Goal: Task Accomplishment & Management: Complete application form

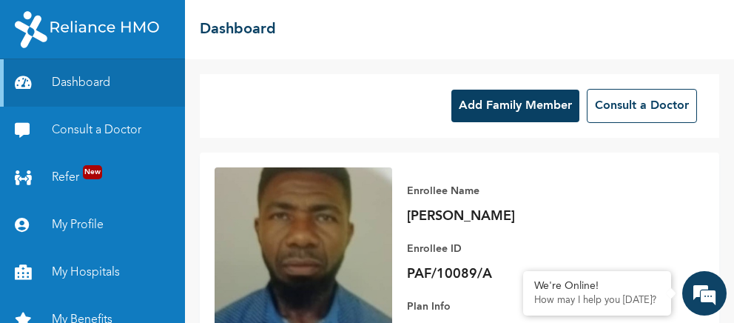
click at [527, 104] on button "Add Family Member" at bounding box center [516, 106] width 128 height 33
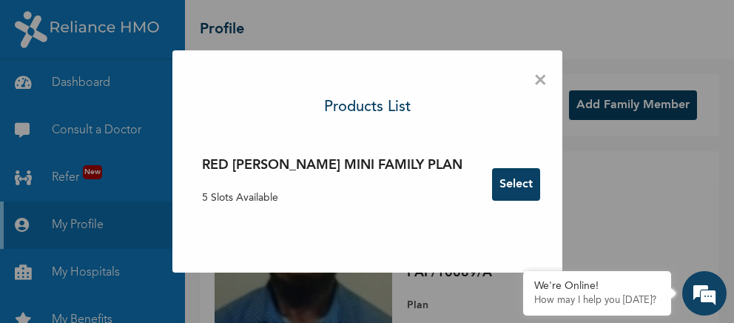
click at [494, 186] on button "Select" at bounding box center [516, 184] width 48 height 33
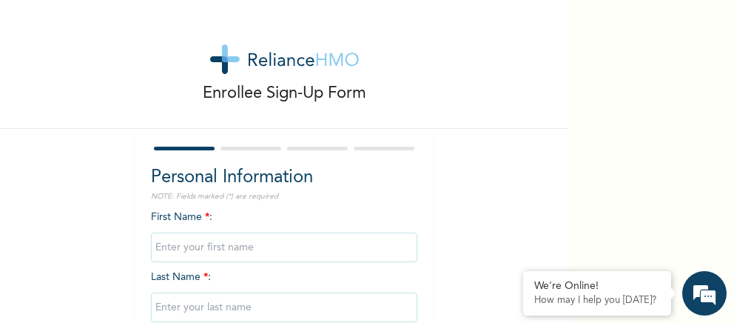
click at [239, 215] on div "First Name * : Last Name * : Gender * : [DEMOGRAPHIC_DATA] [DEMOGRAPHIC_DATA] D…" at bounding box center [284, 329] width 266 height 240
click at [228, 216] on div "First Name * : Last Name * : Gender * : [DEMOGRAPHIC_DATA] [DEMOGRAPHIC_DATA] D…" at bounding box center [284, 329] width 266 height 240
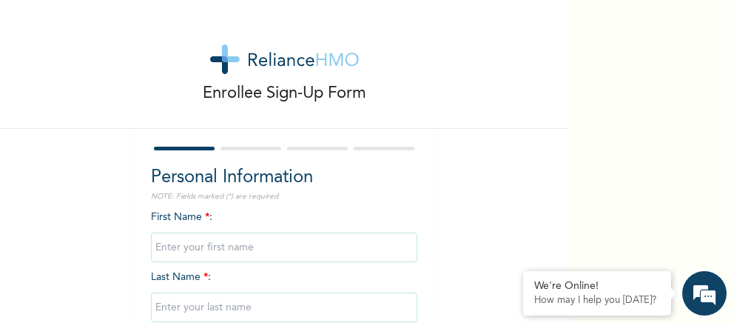
click at [183, 221] on span "First Name * :" at bounding box center [284, 232] width 266 height 41
drag, startPoint x: 183, startPoint y: 221, endPoint x: 240, endPoint y: 216, distance: 57.2
click at [240, 216] on div "First Name * : Last Name * : Gender * : [DEMOGRAPHIC_DATA] [DEMOGRAPHIC_DATA] D…" at bounding box center [284, 329] width 266 height 240
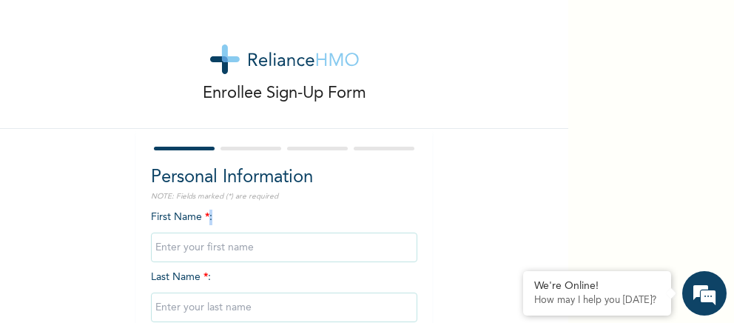
drag, startPoint x: 240, startPoint y: 216, endPoint x: 260, endPoint y: 249, distance: 38.8
click at [260, 249] on div "First Name * : Last Name * : Gender * : [DEMOGRAPHIC_DATA] [DEMOGRAPHIC_DATA] D…" at bounding box center [284, 329] width 266 height 240
click at [260, 249] on input "text" at bounding box center [284, 247] width 266 height 30
type input "[PERSON_NAME]"
click at [274, 312] on input "text" at bounding box center [284, 307] width 266 height 30
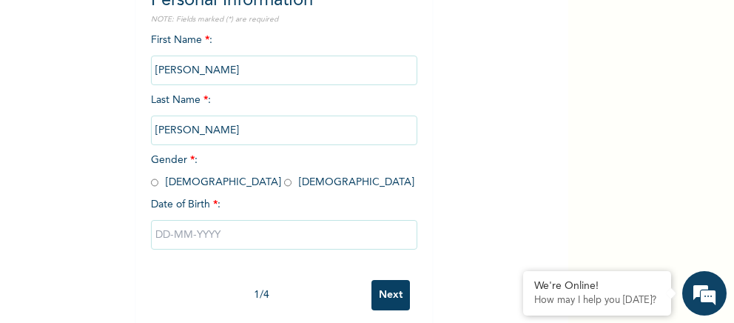
scroll to position [186, 0]
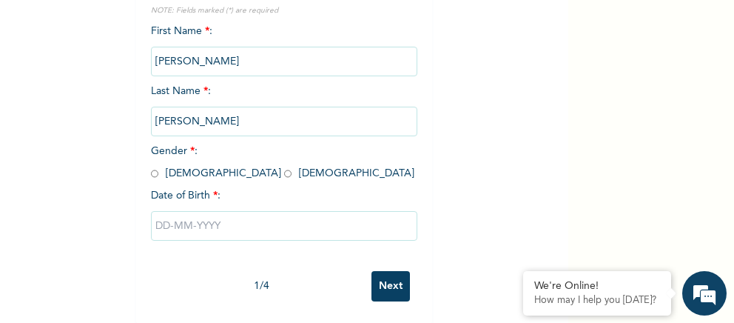
type input "[PERSON_NAME]"
click at [284, 173] on input "radio" at bounding box center [287, 174] width 7 height 14
radio input "true"
click at [179, 231] on input "text" at bounding box center [284, 226] width 266 height 30
select select "9"
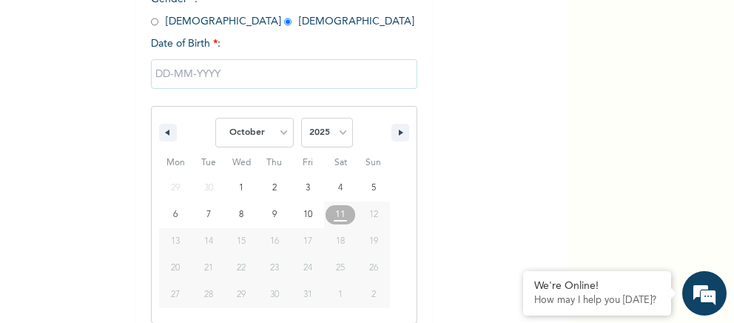
scroll to position [338, 0]
click at [301, 117] on select "2025 2024 2023 2022 2021 2020 2019 2018 2017 2016 2015 2014 2013 2012 2011 2010…" at bounding box center [327, 132] width 52 height 30
click at [343, 146] on select "2025 2024 2023 2022 2021 2020 2019 2018 2017 2016 2015 2014 2013 2012 2011 2010…" at bounding box center [327, 132] width 52 height 30
click at [301, 117] on select "2025 2024 2023 2022 2021 2020 2019 2018 2017 2016 2015 2014 2013 2012 2011 2010…" at bounding box center [327, 132] width 52 height 30
click at [343, 146] on select "2025 2024 2023 2022 2021 2020 2019 2018 2017 2016 2015 2014 2013 2012 2011 2010…" at bounding box center [327, 132] width 52 height 30
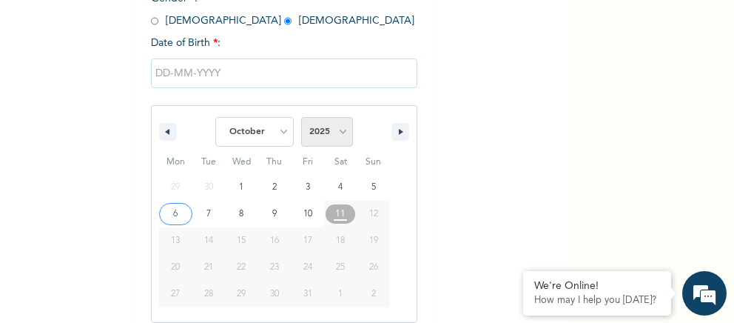
click at [301, 117] on select "2025 2024 2023 2022 2021 2020 2019 2018 2017 2016 2015 2014 2013 2012 2011 2010…" at bounding box center [327, 132] width 52 height 30
select select "1994"
click option "1994" at bounding box center [0, 0] width 0 height 0
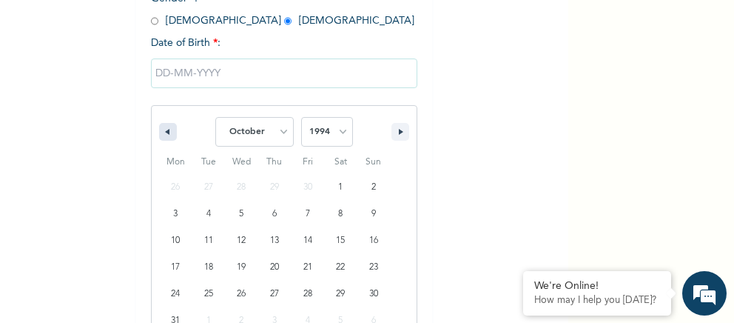
click at [173, 130] on button "button" at bounding box center [168, 132] width 18 height 18
select select "8"
type input "[DATE]"
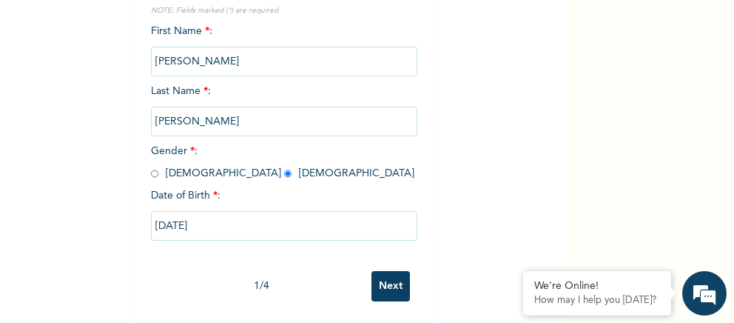
click at [386, 283] on input "Next" at bounding box center [391, 286] width 38 height 30
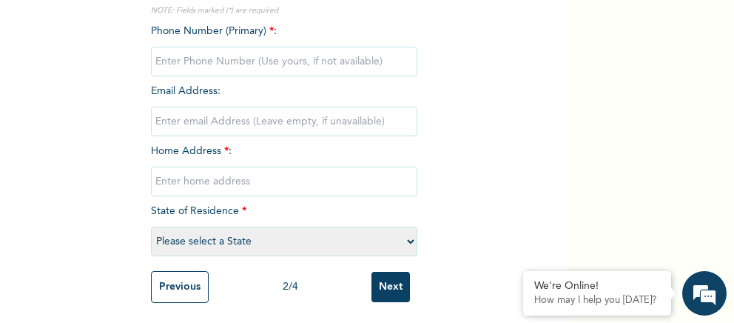
click at [304, 64] on input "phone" at bounding box center [284, 62] width 266 height 30
type input "0"
type input "07034400917"
click at [241, 117] on input "email" at bounding box center [284, 122] width 266 height 30
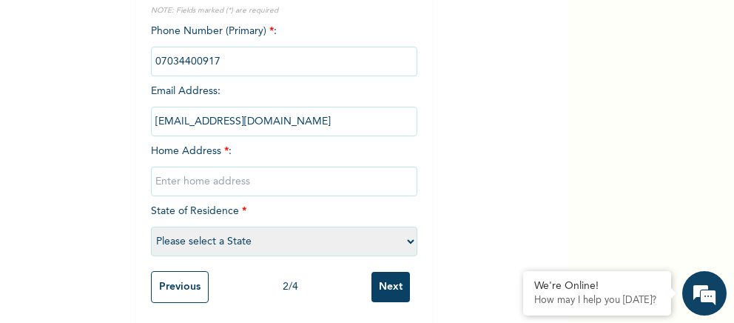
type input "[EMAIL_ADDRESS][DOMAIN_NAME]"
click at [229, 178] on input "text" at bounding box center [284, 182] width 266 height 30
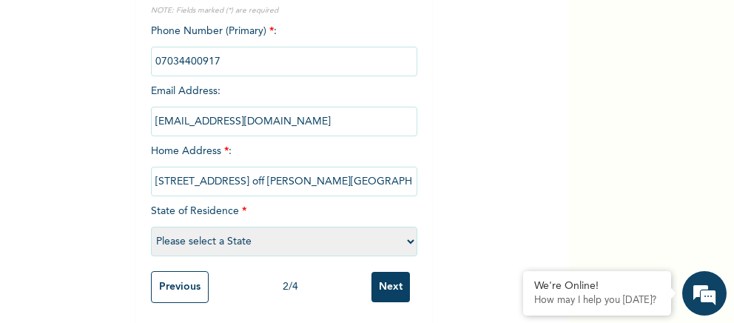
scroll to position [0, 71]
type input "[STREET_ADDRESS] off [PERSON_NAME][GEOGRAPHIC_DATA], [GEOGRAPHIC_DATA] Portharc…"
click at [151, 226] on select "Please select a State [PERSON_NAME] (FCT) [PERSON_NAME] Ibom [GEOGRAPHIC_DATA] …" at bounding box center [284, 241] width 266 height 30
click at [409, 238] on select "Please select a State [PERSON_NAME] (FCT) [PERSON_NAME] Ibom [GEOGRAPHIC_DATA] …" at bounding box center [284, 241] width 266 height 30
click at [151, 226] on select "Please select a State [PERSON_NAME] (FCT) [PERSON_NAME] Ibom [GEOGRAPHIC_DATA] …" at bounding box center [284, 241] width 266 height 30
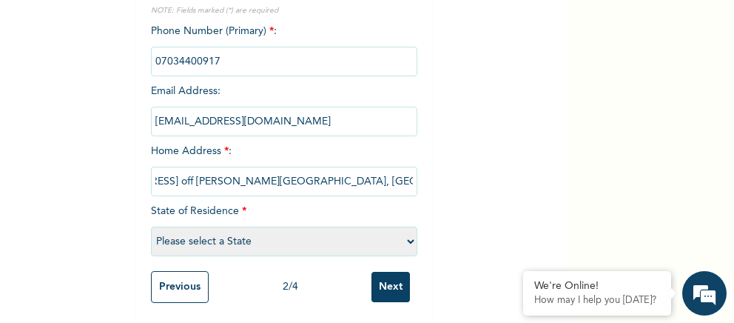
select select "33"
click option "Rivers" at bounding box center [0, 0] width 0 height 0
click at [389, 289] on input "Next" at bounding box center [391, 287] width 38 height 30
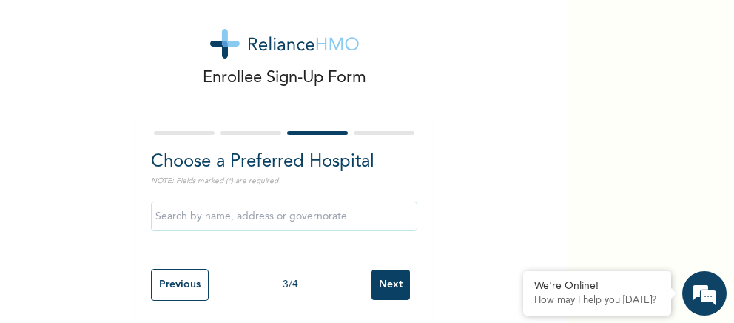
scroll to position [13, 0]
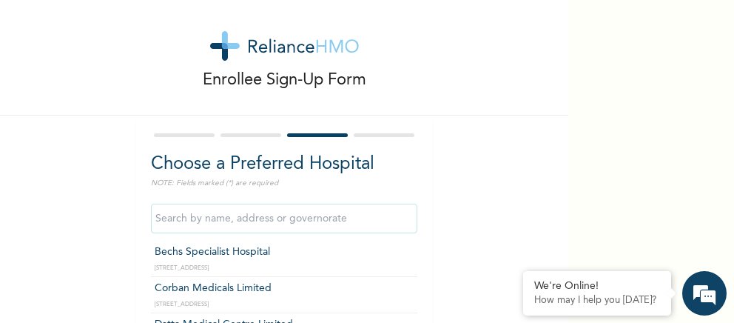
click at [380, 219] on input "text" at bounding box center [284, 219] width 266 height 30
type input "s"
click at [406, 225] on input "text" at bounding box center [284, 219] width 266 height 30
click at [417, 321] on div "Choose a Preferred Hospital NOTE: Fields marked (*) are required Bechs Speciali…" at bounding box center [284, 219] width 296 height 209
click at [356, 218] on input "text" at bounding box center [284, 219] width 266 height 30
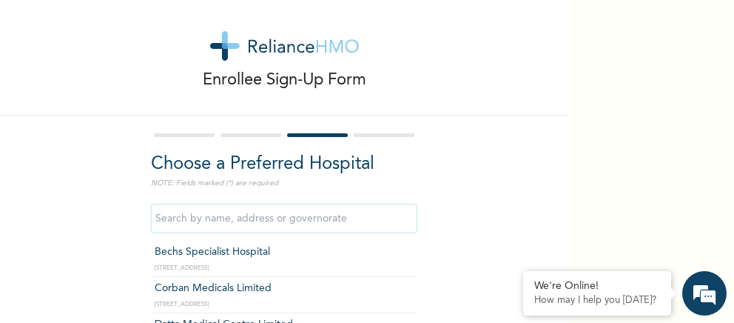
click at [411, 229] on input "text" at bounding box center [284, 219] width 266 height 30
click at [335, 224] on input "Bechs Specialist Hospital" at bounding box center [284, 219] width 266 height 30
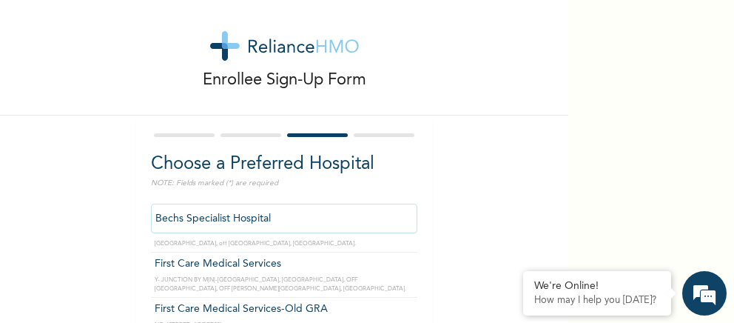
scroll to position [3249, 0]
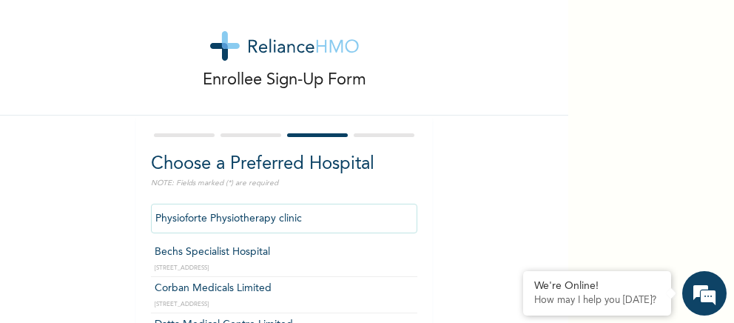
click at [318, 218] on input "Physioforte Physiotherapy clinic" at bounding box center [284, 219] width 266 height 30
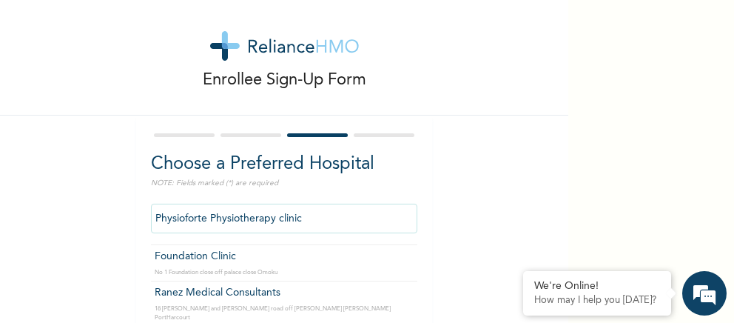
click at [350, 210] on input "Physioforte Physiotherapy clinic" at bounding box center [284, 219] width 266 height 30
drag, startPoint x: 350, startPoint y: 210, endPoint x: 358, endPoint y: 262, distance: 52.4
click at [358, 233] on input "Physioforte Physiotherapy clinic" at bounding box center [284, 219] width 266 height 30
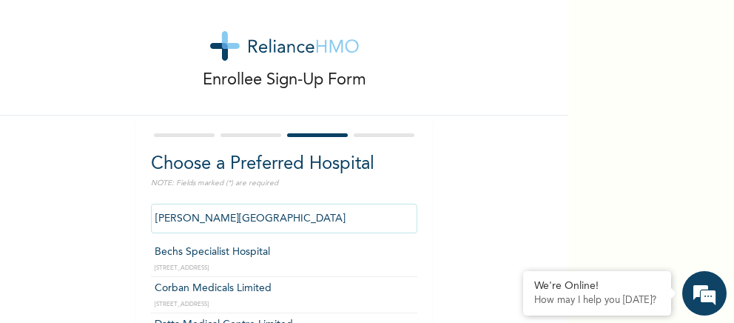
click at [323, 215] on input "[PERSON_NAME][GEOGRAPHIC_DATA]" at bounding box center [284, 219] width 266 height 30
click at [321, 217] on input "[PERSON_NAME][GEOGRAPHIC_DATA]" at bounding box center [284, 219] width 266 height 30
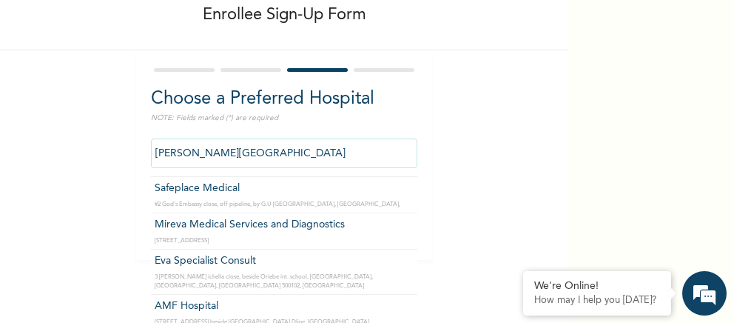
scroll to position [15, 0]
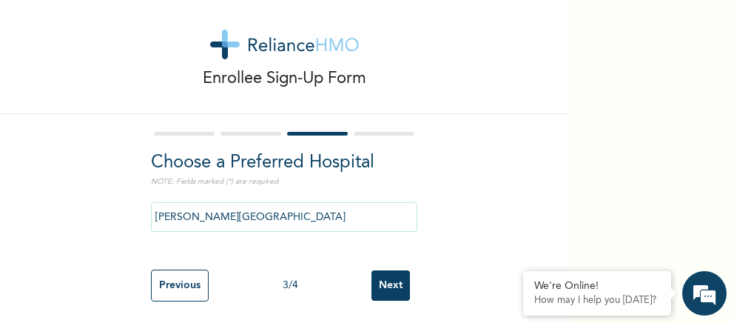
click at [319, 223] on input "[PERSON_NAME][GEOGRAPHIC_DATA]" at bounding box center [284, 217] width 266 height 30
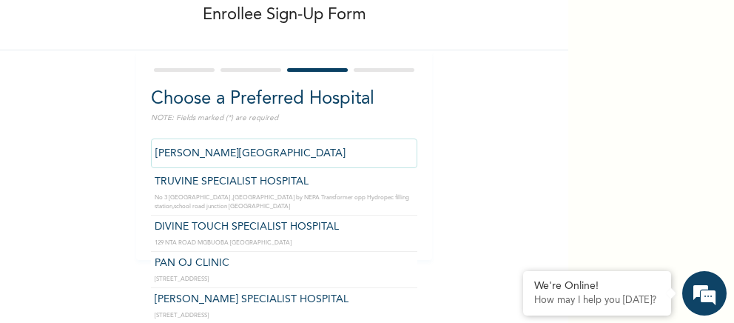
scroll to position [2016, 0]
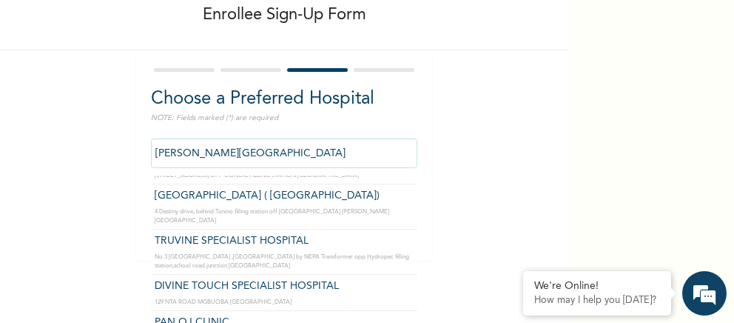
click at [281, 147] on input "[PERSON_NAME][GEOGRAPHIC_DATA]" at bounding box center [284, 153] width 266 height 30
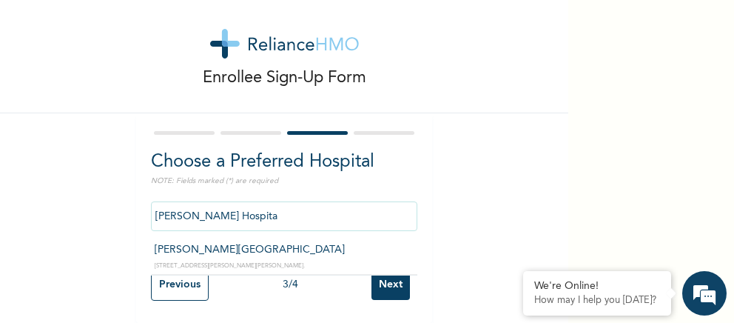
scroll to position [15, 0]
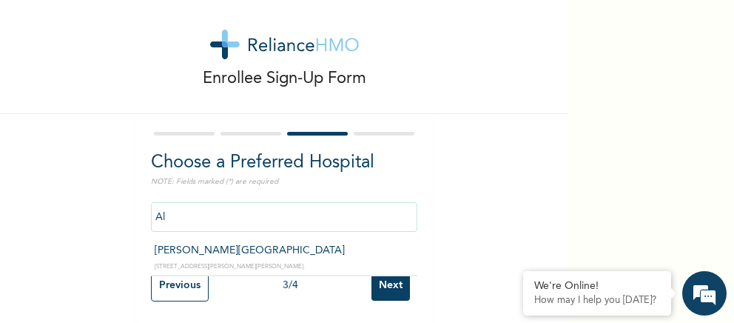
type input "A"
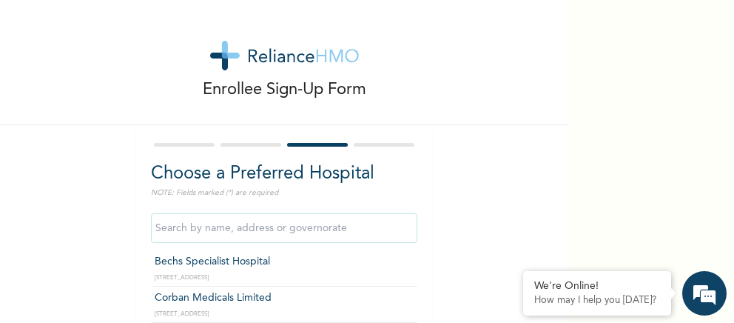
scroll to position [0, 0]
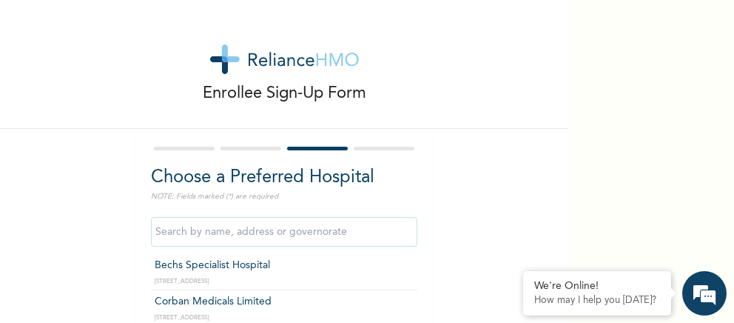
click at [270, 236] on input "text" at bounding box center [284, 232] width 266 height 30
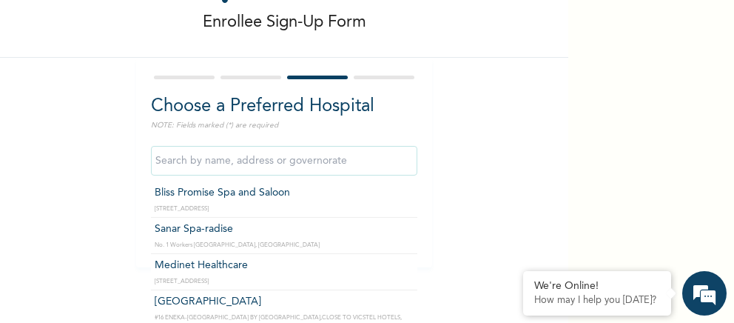
scroll to position [78, 0]
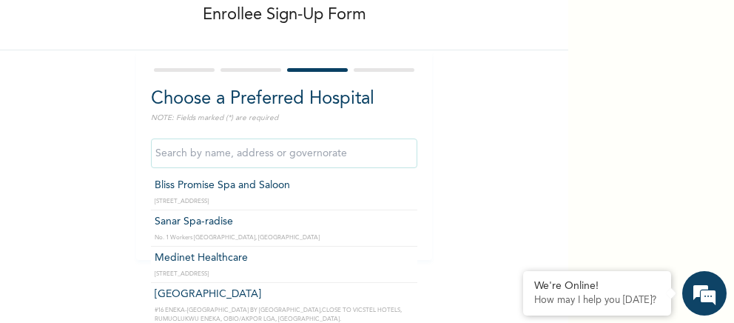
click at [364, 164] on input "text" at bounding box center [284, 153] width 266 height 30
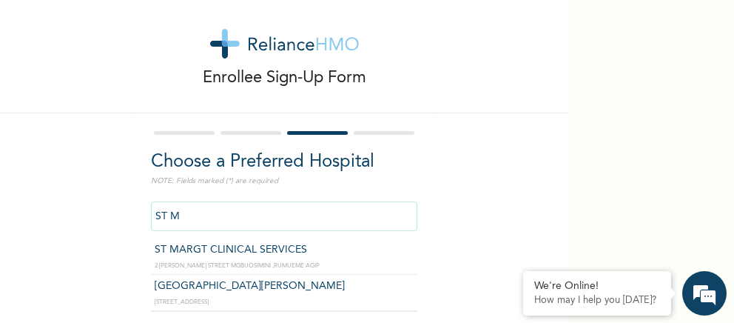
scroll to position [15, 0]
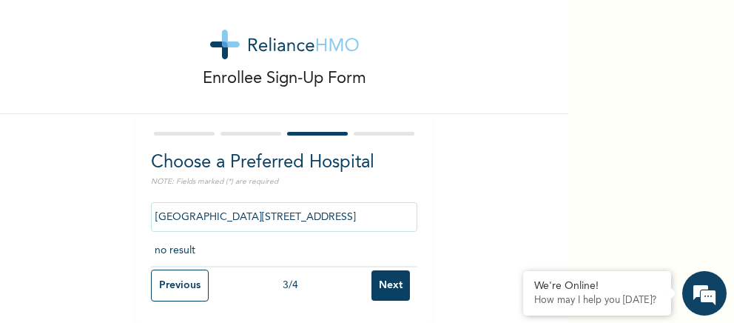
type input "[GEOGRAPHIC_DATA][STREET_ADDRESS]"
click input "Next" at bounding box center [391, 285] width 38 height 30
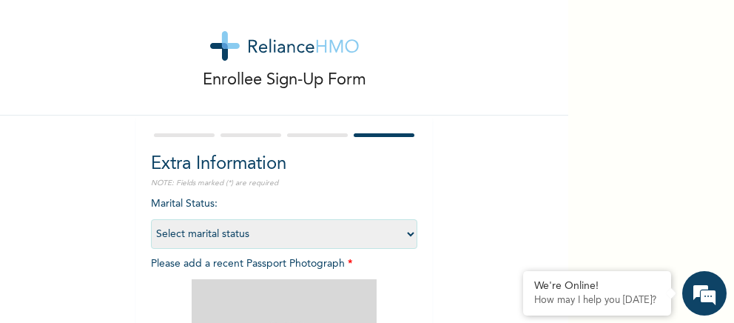
scroll to position [0, 0]
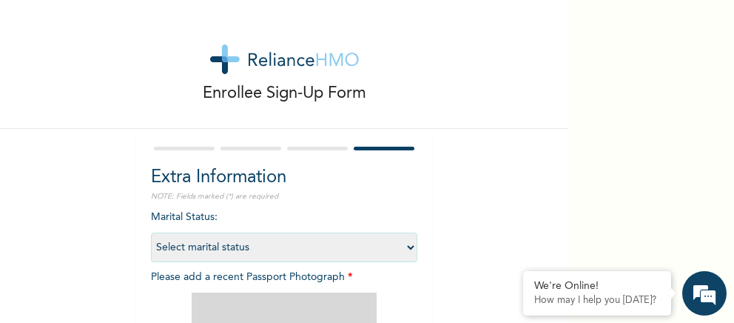
click at [151, 232] on select "Select marital status [DEMOGRAPHIC_DATA] Married [DEMOGRAPHIC_DATA] Widow/[DEMO…" at bounding box center [284, 247] width 266 height 30
select select "2"
click option "Married" at bounding box center [0, 0] width 0 height 0
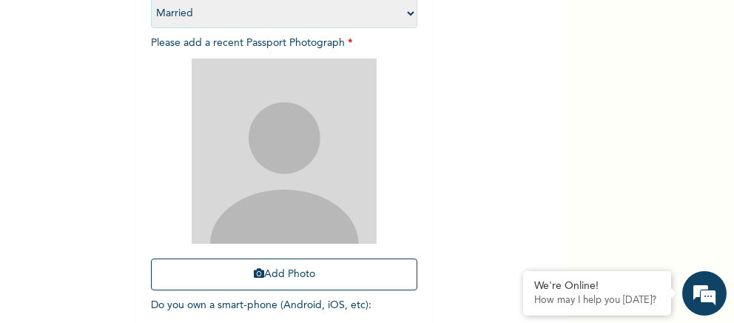
scroll to position [264, 0]
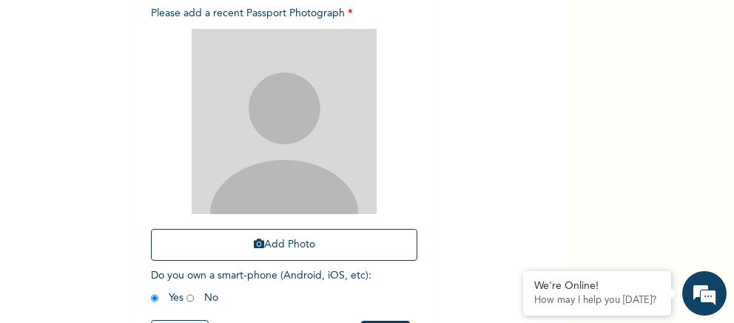
click at [281, 165] on img at bounding box center [284, 121] width 185 height 185
click at [456, 78] on div "Enrollee Sign-Up Form Extra Information NOTE: Fields marked (*) are required Ma…" at bounding box center [284, 54] width 568 height 637
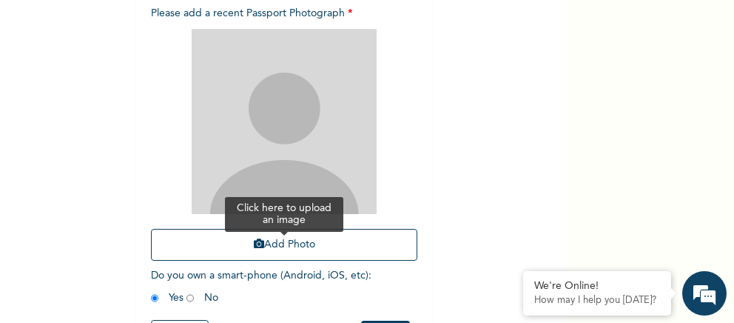
click at [332, 242] on button "Add Photo" at bounding box center [284, 245] width 266 height 32
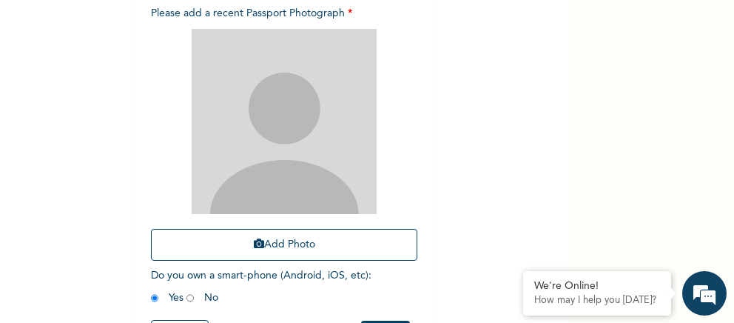
click at [600, 24] on div "Enrollee Sign-Up Form Extra Information NOTE: Fields marked (*) are required Ma…" at bounding box center [367, 161] width 734 height 323
click at [346, 118] on img at bounding box center [284, 121] width 185 height 185
click at [358, 167] on img at bounding box center [284, 121] width 185 height 185
click at [645, 58] on div "Enrollee Sign-Up Form Extra Information NOTE: Fields marked (*) are required Ma…" at bounding box center [367, 161] width 734 height 323
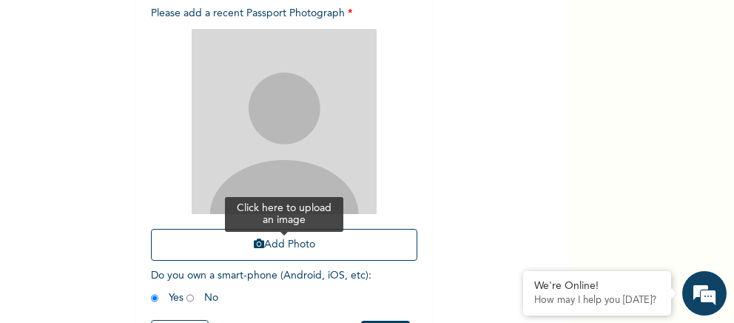
click at [300, 242] on button "Add Photo" at bounding box center [284, 245] width 266 height 32
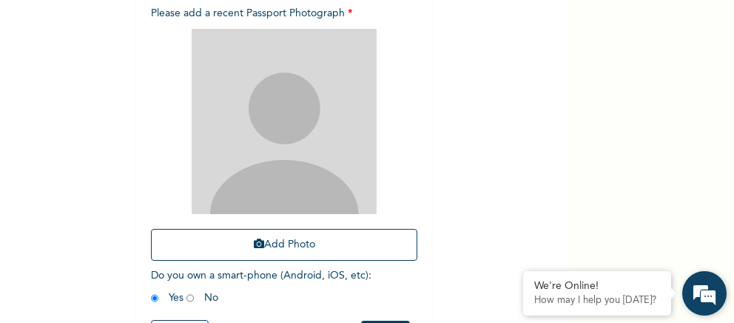
click at [705, 298] on em at bounding box center [705, 293] width 40 height 40
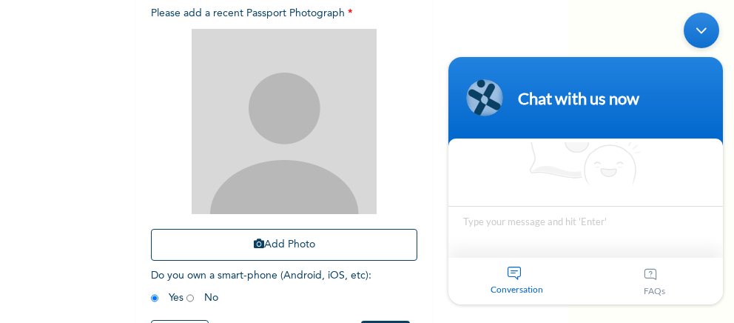
scroll to position [53, 0]
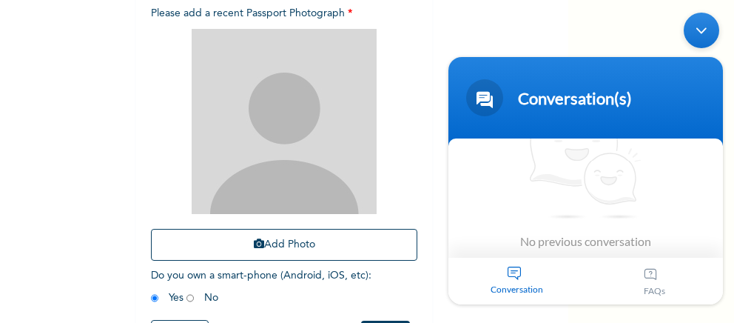
click at [380, 187] on div at bounding box center [284, 121] width 266 height 185
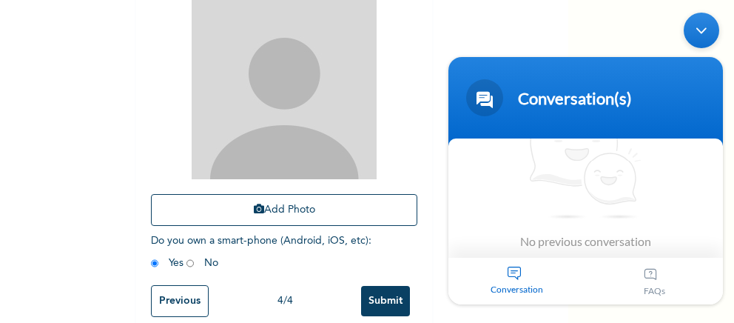
scroll to position [314, 0]
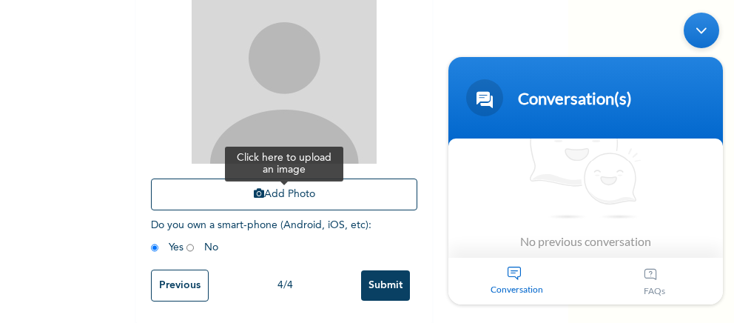
click at [240, 192] on button "Add Photo" at bounding box center [284, 194] width 266 height 32
click at [269, 198] on button "Add Photo" at bounding box center [284, 194] width 266 height 32
click at [335, 195] on button "Add Photo" at bounding box center [284, 194] width 266 height 32
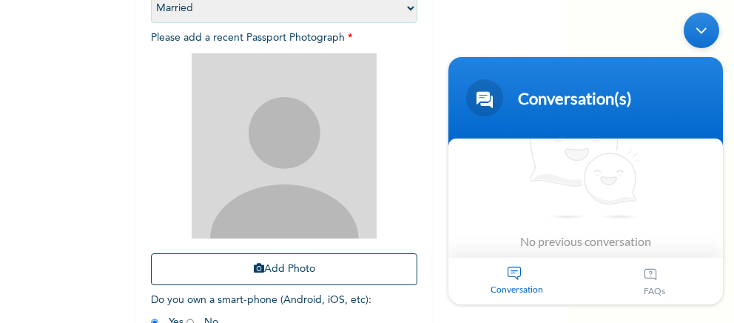
scroll to position [209, 0]
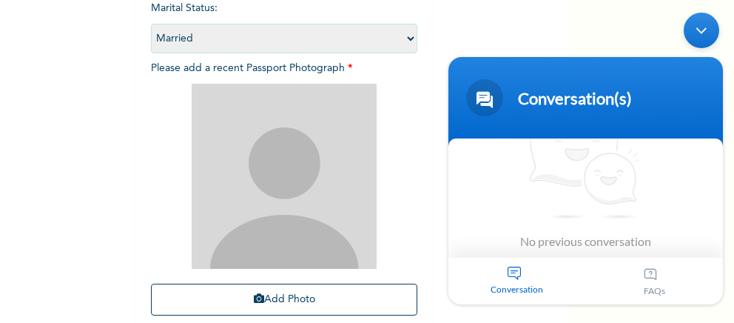
click at [295, 151] on img at bounding box center [284, 176] width 185 height 185
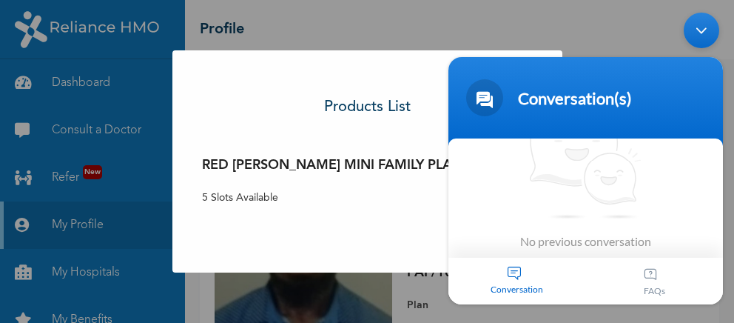
click at [257, 199] on p "5 Slots Available" at bounding box center [332, 198] width 261 height 16
click at [272, 168] on h3 "RED [PERSON_NAME] MINI FAMILY PLAN" at bounding box center [332, 165] width 261 height 20
click at [366, 288] on div "× Products List RED [PERSON_NAME] MINI FAMILY PLAN 5 Slots Available Select" at bounding box center [367, 161] width 734 height 323
click at [365, 283] on div "× Products List RED [PERSON_NAME] MINI FAMILY PLAN 5 Slots Available Select" at bounding box center [367, 161] width 734 height 323
click at [622, 15] on body "Conversation(s) We're online! No previous conversation Chat Now Conversation FA…" at bounding box center [585, 157] width 289 height 306
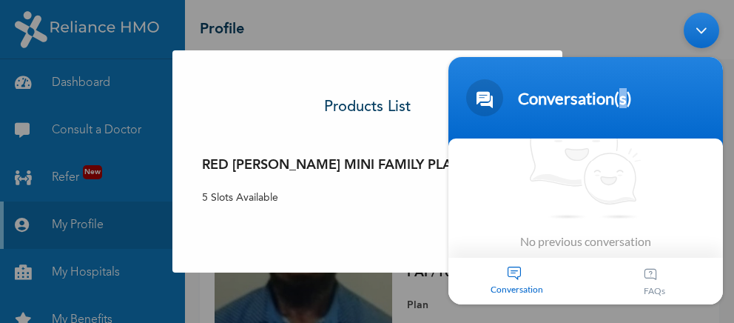
click at [621, 15] on body "Conversation(s) We're online! No previous conversation Chat Now Conversation FA…" at bounding box center [585, 157] width 289 height 306
click at [616, 19] on body "Conversation(s) We're online! No previous conversation Chat Now Conversation FA…" at bounding box center [585, 157] width 289 height 306
click at [217, 30] on div "× Products List RED [PERSON_NAME] MINI FAMILY PLAN 5 Slots Available Select" at bounding box center [367, 161] width 734 height 323
click at [256, 158] on h3 "RED [PERSON_NAME] MINI FAMILY PLAN" at bounding box center [332, 165] width 261 height 20
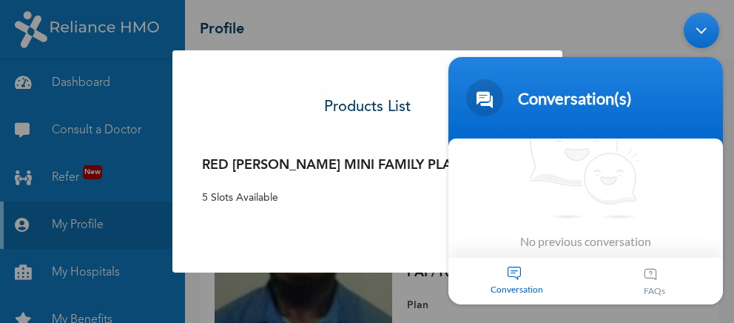
click at [255, 156] on h3 "RED [PERSON_NAME] MINI FAMILY PLAN" at bounding box center [332, 165] width 261 height 20
click at [261, 185] on div "RED [PERSON_NAME] MINI FAMILY PLAN 5 Slots Available" at bounding box center [332, 184] width 261 height 58
click at [101, 84] on div "× Products List RED [PERSON_NAME] MINI FAMILY PLAN 5 Slots Available Select" at bounding box center [367, 161] width 734 height 323
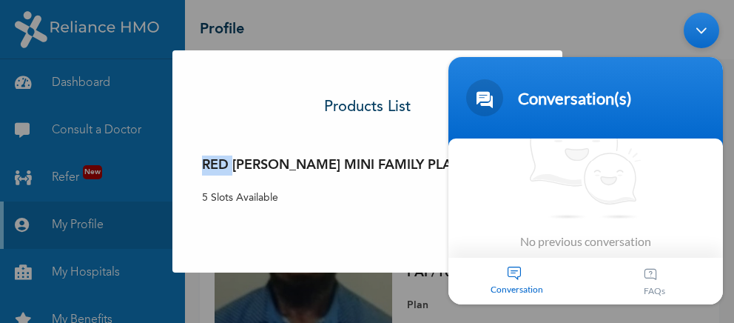
click at [101, 84] on div "× Products List RED [PERSON_NAME] MINI FAMILY PLAN 5 Slots Available Select" at bounding box center [367, 161] width 734 height 323
click at [397, 279] on div "× Products List RED [PERSON_NAME] MINI FAMILY PLAN 5 Slots Available Select" at bounding box center [367, 161] width 734 height 323
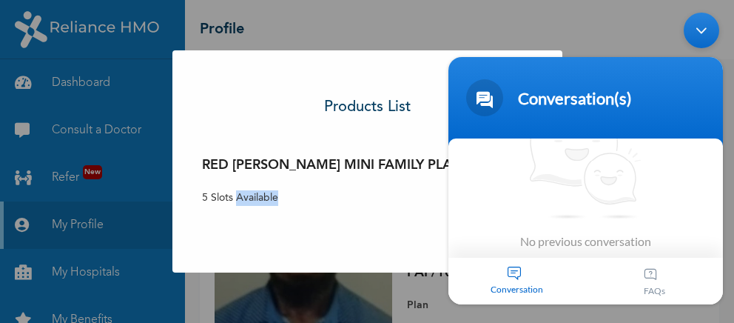
click at [397, 279] on div "× Products List RED [PERSON_NAME] MINI FAMILY PLAN 5 Slots Available Select" at bounding box center [367, 161] width 734 height 323
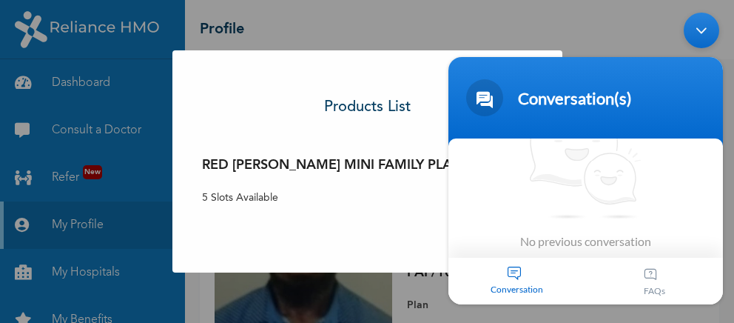
click at [363, 275] on div "× Products List RED [PERSON_NAME] MINI FAMILY PLAN 5 Slots Available Select" at bounding box center [367, 161] width 734 height 323
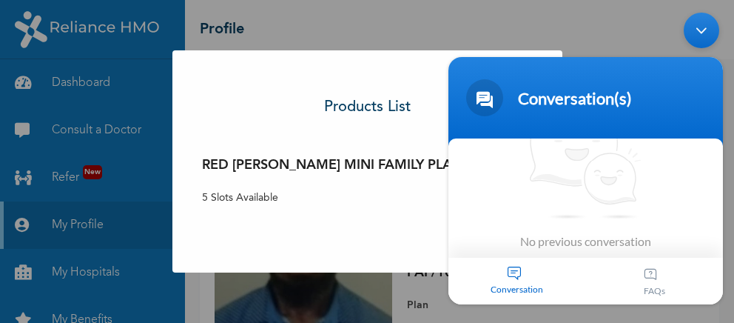
click at [287, 223] on div "× Products List RED [PERSON_NAME] MINI FAMILY PLAN 5 Slots Available Select" at bounding box center [367, 161] width 390 height 222
click at [414, 252] on div "× Products List RED [PERSON_NAME] MINI FAMILY PLAN 5 Slots Available Select" at bounding box center [367, 161] width 390 height 222
click at [413, 252] on div "× Products List RED [PERSON_NAME] MINI FAMILY PLAN 5 Slots Available Select" at bounding box center [367, 161] width 390 height 222
click at [431, 284] on div "× Products List RED [PERSON_NAME] MINI FAMILY PLAN 5 Slots Available Select" at bounding box center [367, 161] width 734 height 323
click at [313, 318] on div "× Products List RED [PERSON_NAME] MINI FAMILY PLAN 5 Slots Available Select" at bounding box center [367, 161] width 734 height 323
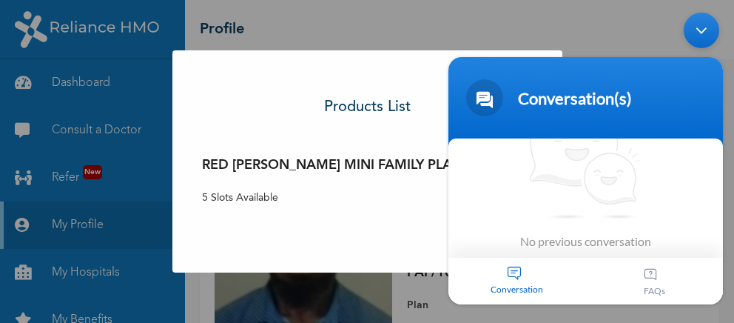
click at [280, 306] on div "× Products List RED [PERSON_NAME] MINI FAMILY PLAN 5 Slots Available Select" at bounding box center [367, 161] width 734 height 323
click at [256, 301] on div "× Products List RED [PERSON_NAME] MINI FAMILY PLAN 5 Slots Available Select" at bounding box center [367, 161] width 734 height 323
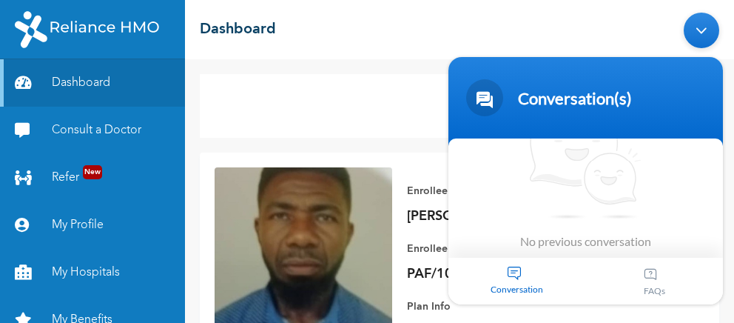
click at [261, 30] on h2 "Dashboard" at bounding box center [238, 30] width 76 height 22
click at [697, 25] on div "Minimize live chat window" at bounding box center [702, 30] width 36 height 36
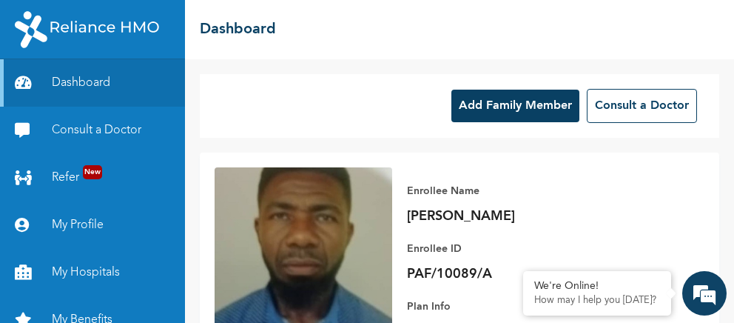
click at [516, 108] on button "Add Family Member" at bounding box center [516, 106] width 128 height 33
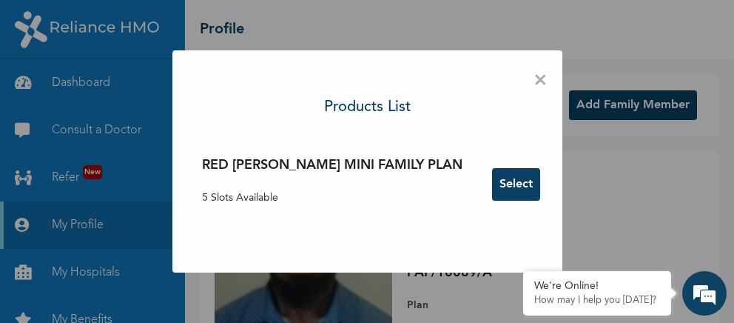
click at [492, 185] on button "Select" at bounding box center [516, 184] width 48 height 33
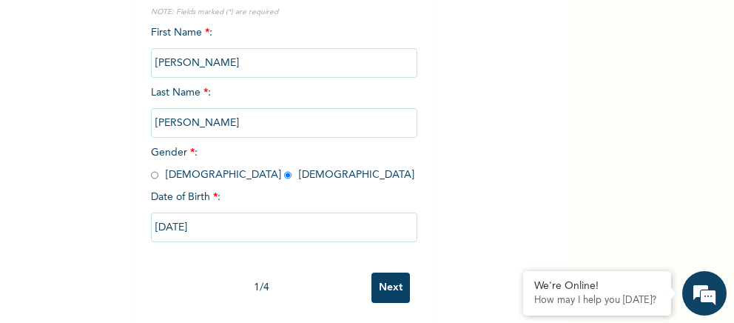
scroll to position [186, 0]
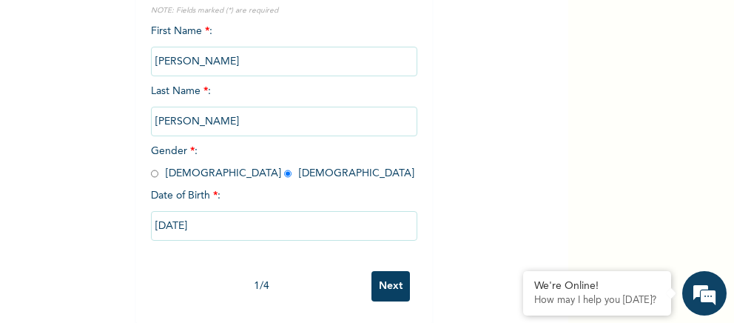
click at [380, 284] on input "Next" at bounding box center [391, 286] width 38 height 30
select select "33"
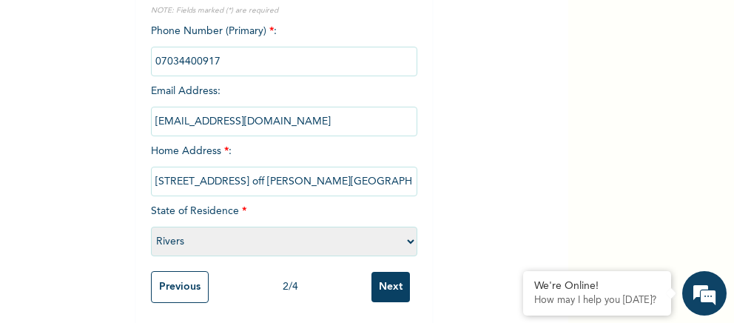
click at [400, 283] on input "Next" at bounding box center [391, 287] width 38 height 30
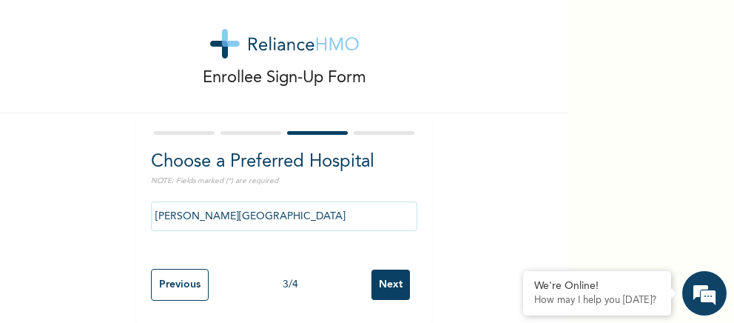
scroll to position [13, 0]
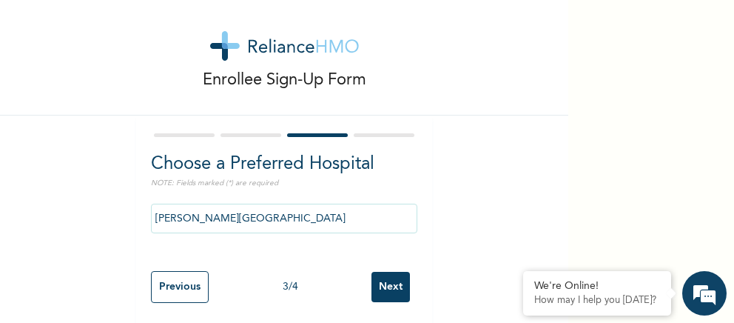
click at [395, 291] on input "Next" at bounding box center [391, 287] width 38 height 30
select select "2"
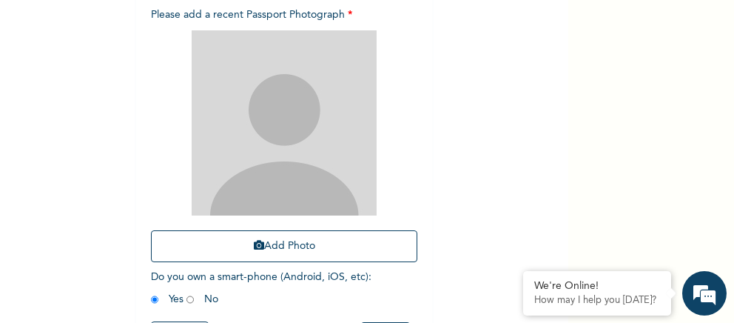
scroll to position [261, 0]
click at [466, 58] on div "Enrollee Sign-Up Form Extra Information NOTE: Fields marked (*) are required Ma…" at bounding box center [284, 57] width 568 height 637
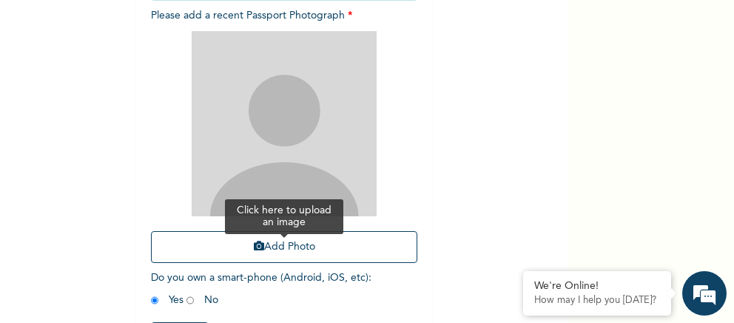
click at [289, 247] on button "Add Photo" at bounding box center [284, 247] width 266 height 32
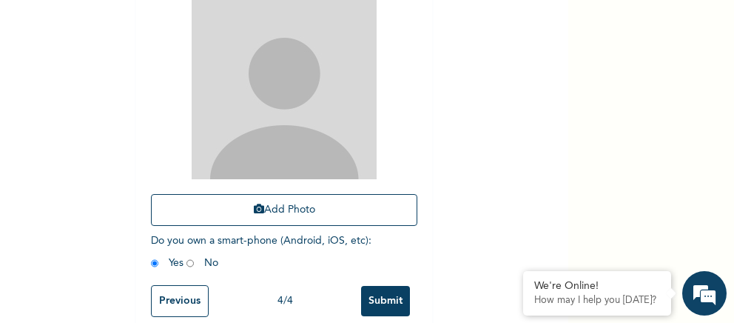
scroll to position [314, 0]
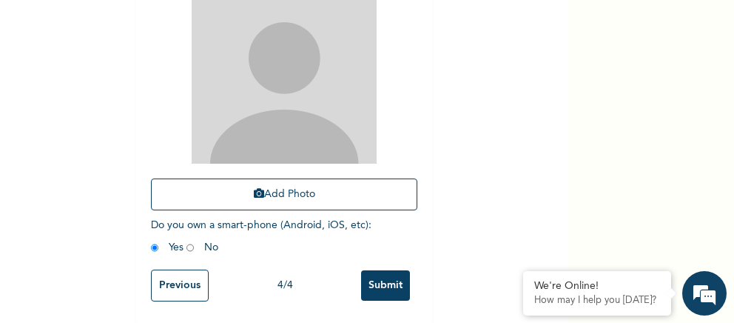
click at [671, 134] on div "Enrollee Sign-Up Form Extra Information NOTE: Fields marked (*) are required Ma…" at bounding box center [367, 161] width 734 height 323
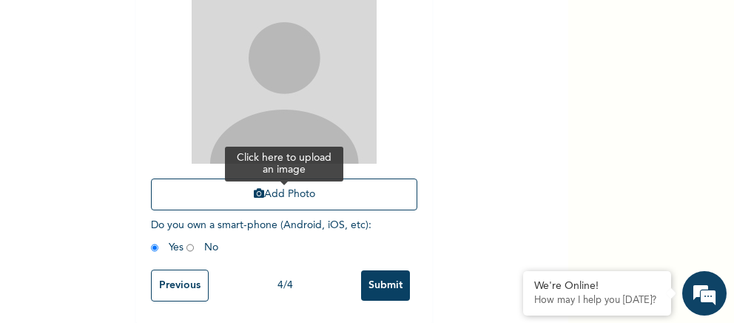
click at [308, 193] on button "Add Photo" at bounding box center [284, 194] width 266 height 32
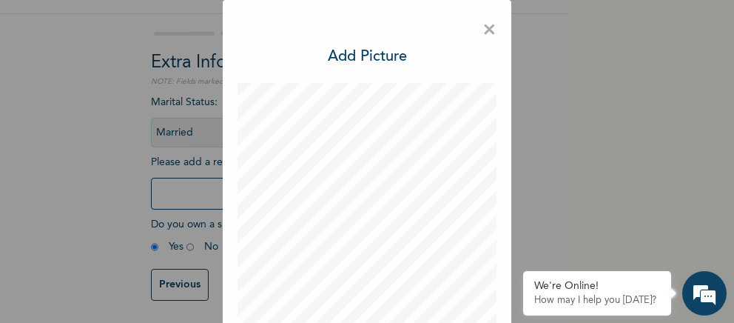
scroll to position [114, 0]
click at [491, 25] on span "×" at bounding box center [490, 30] width 14 height 31
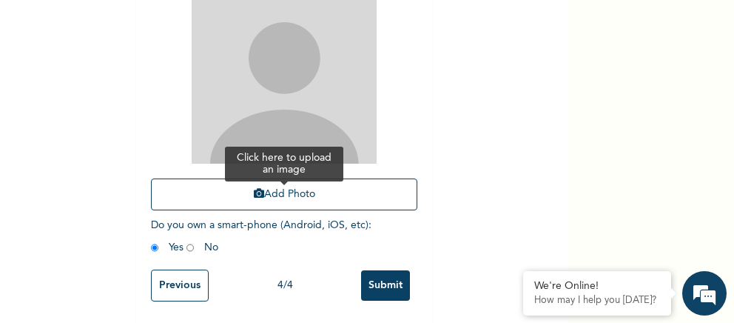
click at [334, 194] on button "Add Photo" at bounding box center [284, 194] width 266 height 32
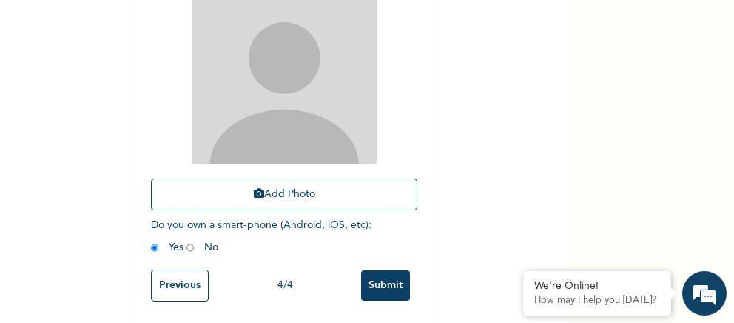
click at [374, 280] on input "Submit" at bounding box center [385, 285] width 49 height 30
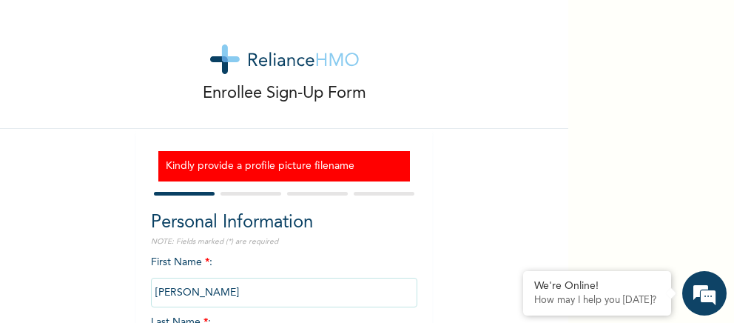
scroll to position [150, 0]
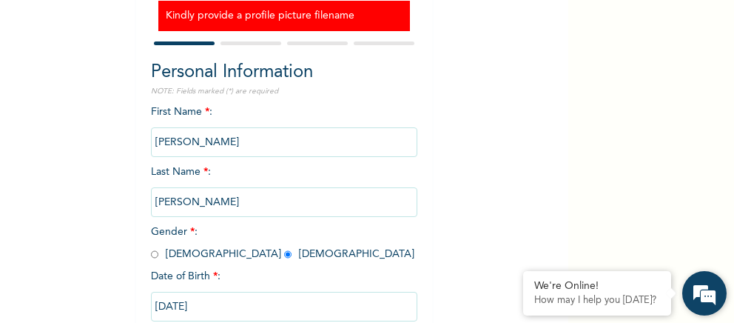
click at [711, 292] on em at bounding box center [705, 293] width 40 height 40
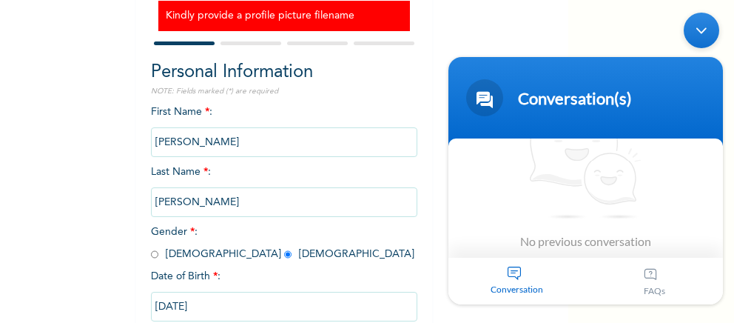
click at [516, 276] on div "Conversation" at bounding box center [518, 280] width 138 height 47
click at [515, 276] on div "Conversation" at bounding box center [518, 280] width 138 height 47
click at [503, 272] on div "Conversation" at bounding box center [518, 280] width 138 height 47
click at [562, 240] on span "No previous conversation" at bounding box center [585, 172] width 131 height 150
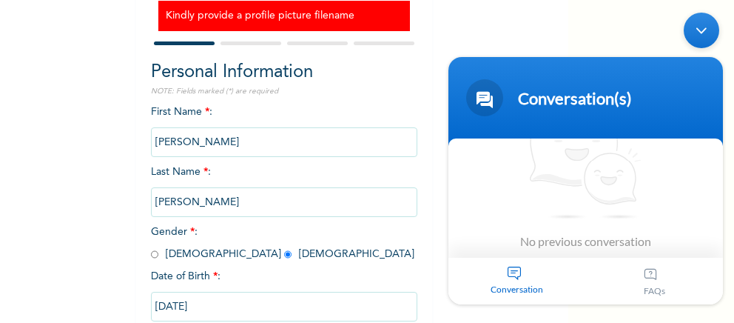
click at [561, 240] on span "No previous conversation" at bounding box center [585, 172] width 131 height 150
click at [557, 275] on div "Conversation" at bounding box center [518, 280] width 138 height 47
click at [535, 278] on div "Conversation" at bounding box center [518, 280] width 138 height 47
click at [510, 270] on div "Conversation" at bounding box center [518, 280] width 138 height 47
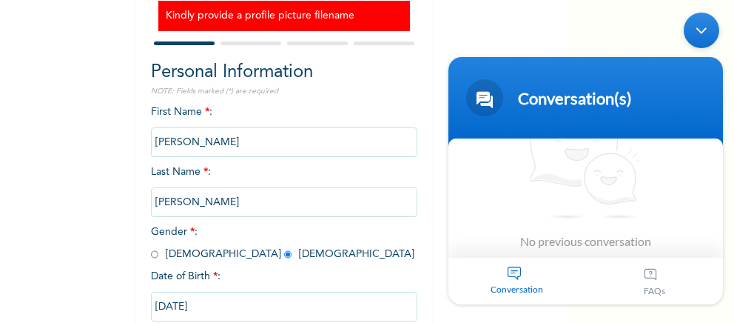
click at [555, 135] on header "Conversation(s)" at bounding box center [586, 100] width 275 height 89
click at [457, 224] on div "No previous conversation Chat Now" at bounding box center [586, 197] width 275 height 119
click at [694, 33] on div "Minimize live chat window" at bounding box center [702, 30] width 36 height 36
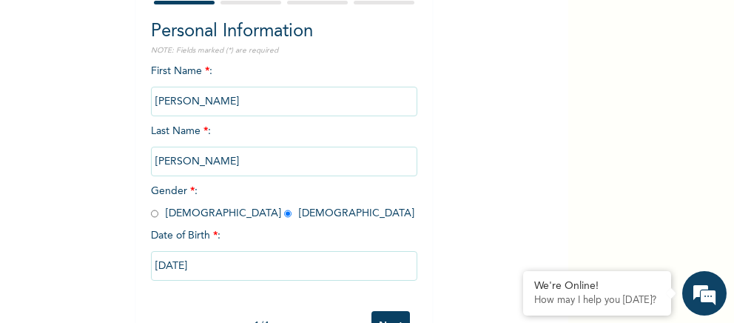
scroll to position [231, 0]
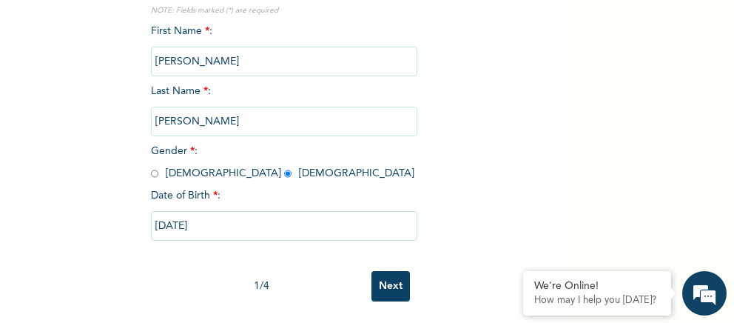
click at [387, 287] on input "Next" at bounding box center [391, 286] width 38 height 30
select select "33"
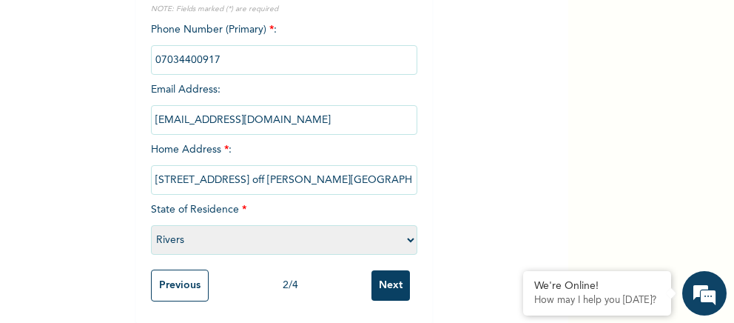
scroll to position [187, 0]
click at [382, 283] on input "Next" at bounding box center [391, 285] width 38 height 30
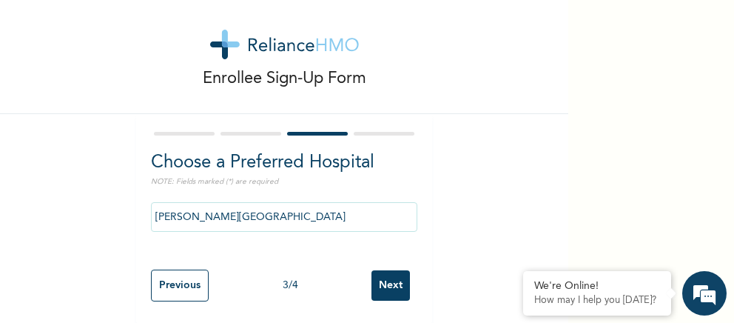
scroll to position [0, 0]
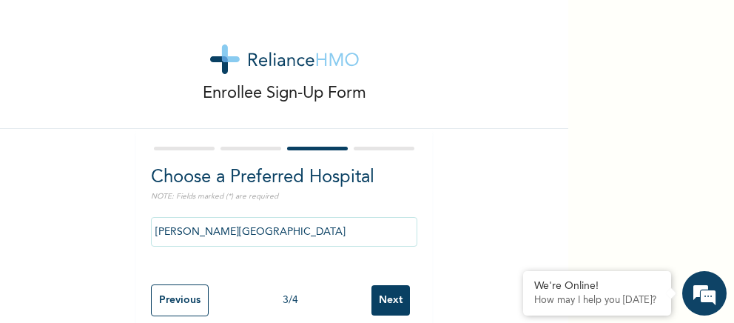
click at [288, 225] on input "[PERSON_NAME][GEOGRAPHIC_DATA]" at bounding box center [284, 232] width 266 height 30
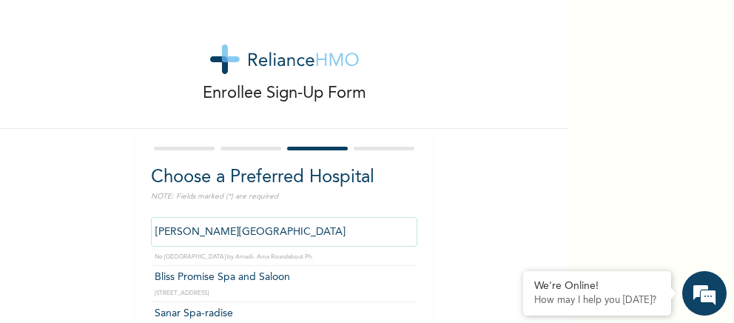
scroll to position [6422, 0]
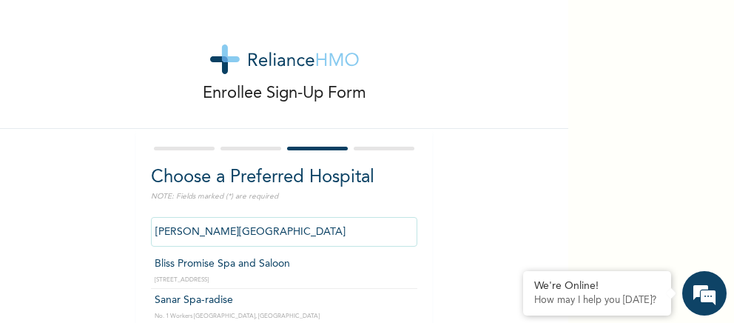
click at [261, 235] on input "[PERSON_NAME][GEOGRAPHIC_DATA]" at bounding box center [284, 232] width 266 height 30
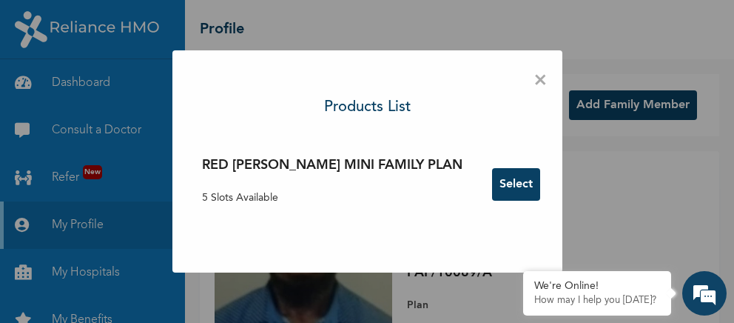
click at [494, 181] on button "Select" at bounding box center [516, 184] width 48 height 33
